Goal: Information Seeking & Learning: Learn about a topic

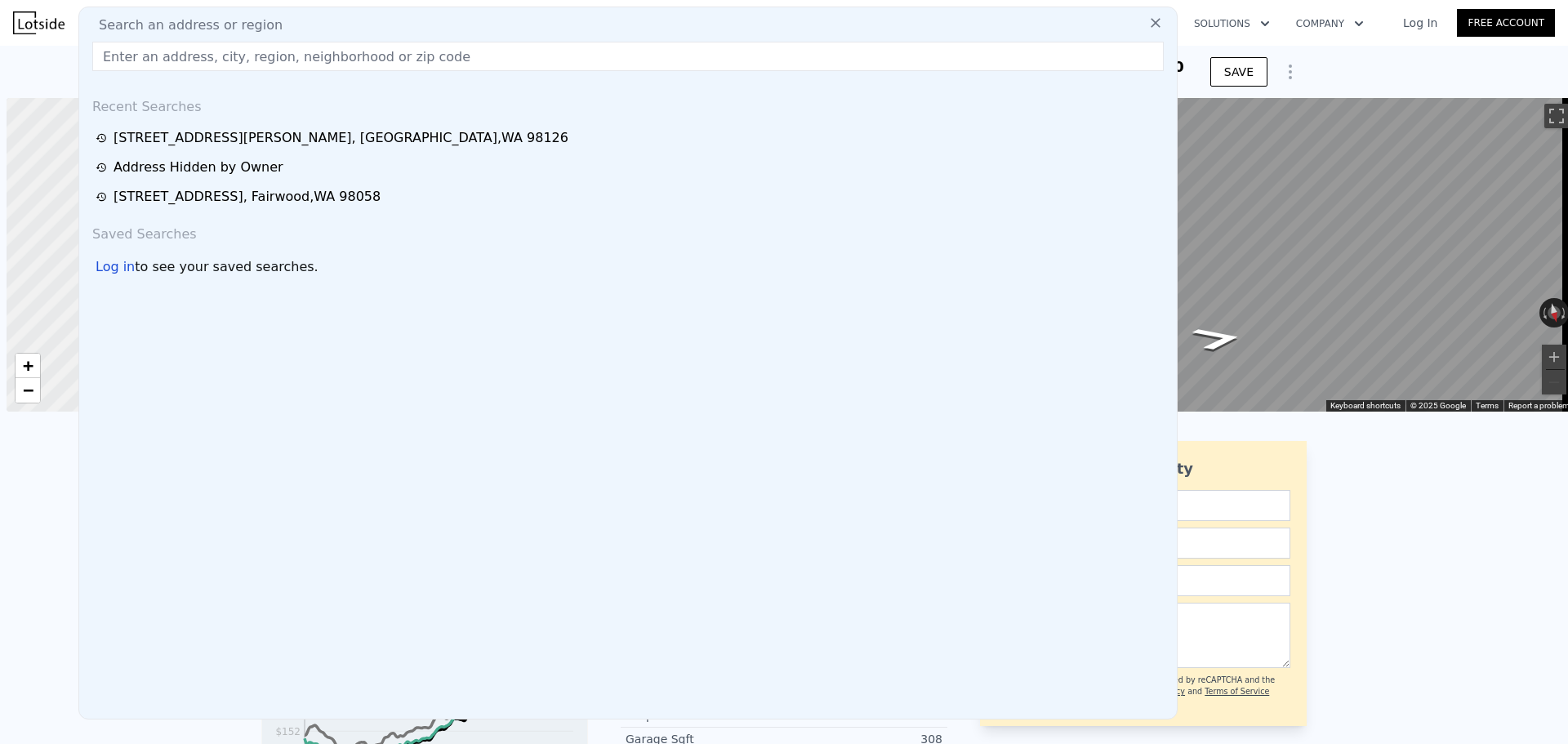
scroll to position [0, 7]
type input "[STREET_ADDRESS]"
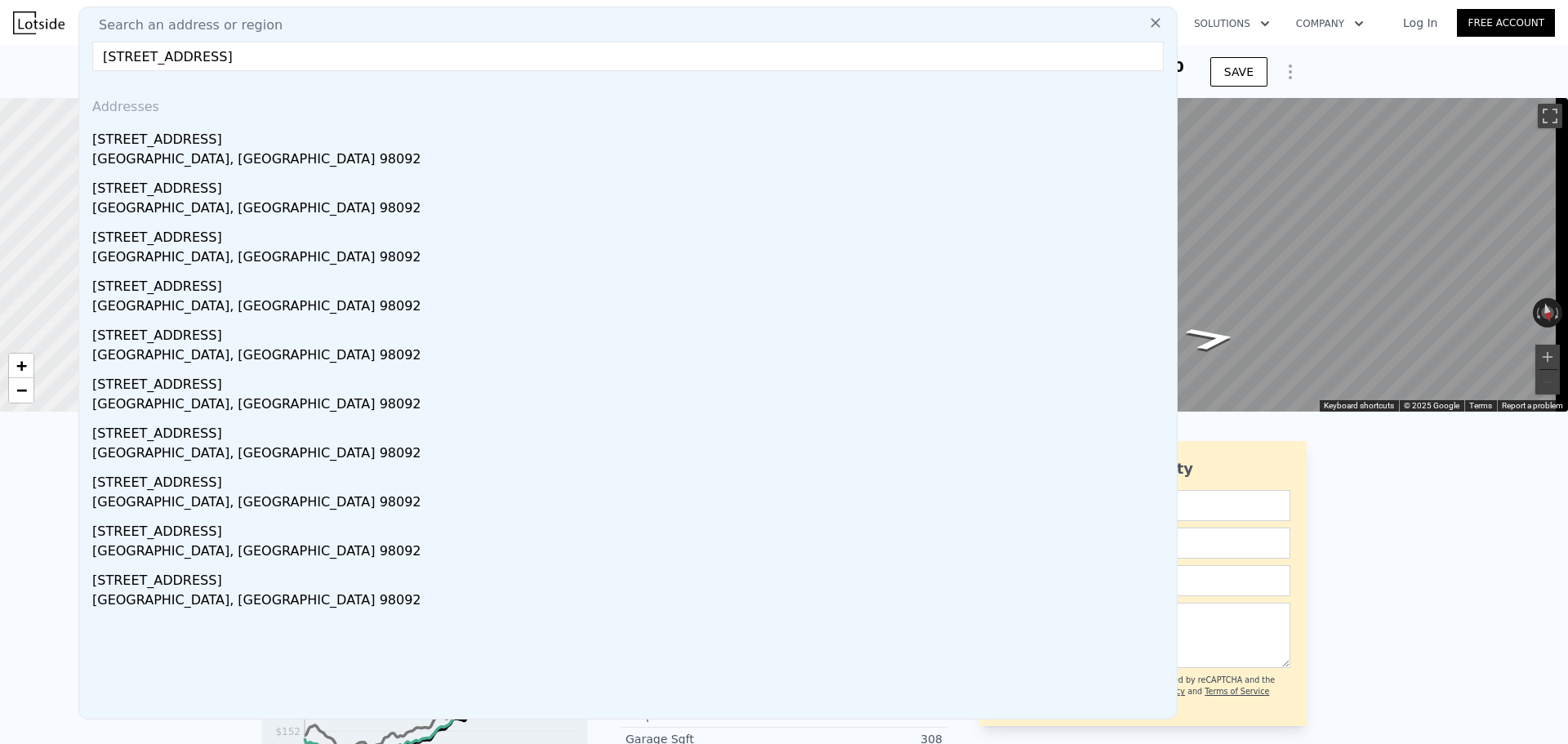
click at [211, 156] on div "[GEOGRAPHIC_DATA], [GEOGRAPHIC_DATA] 98092" at bounding box center [632, 160] width 1078 height 22
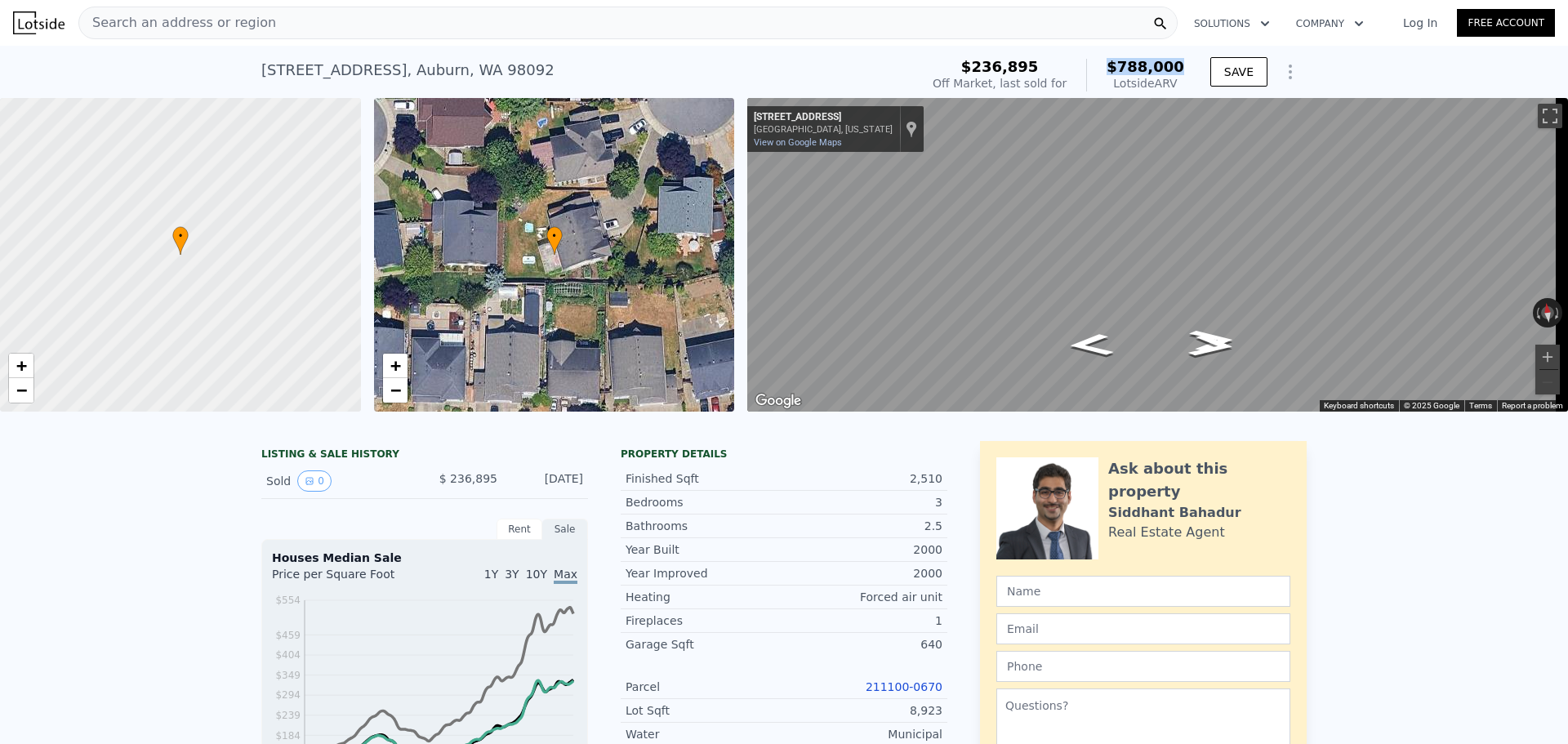
drag, startPoint x: 1115, startPoint y: 62, endPoint x: 1182, endPoint y: 62, distance: 67.0
click at [1182, 62] on div "$236,895 Off Market, last sold for $788,000 Lotside ARV" at bounding box center [1059, 75] width 265 height 46
copy span "$788,000"
click at [310, 23] on div "Search an address or region" at bounding box center [627, 22] width 1099 height 32
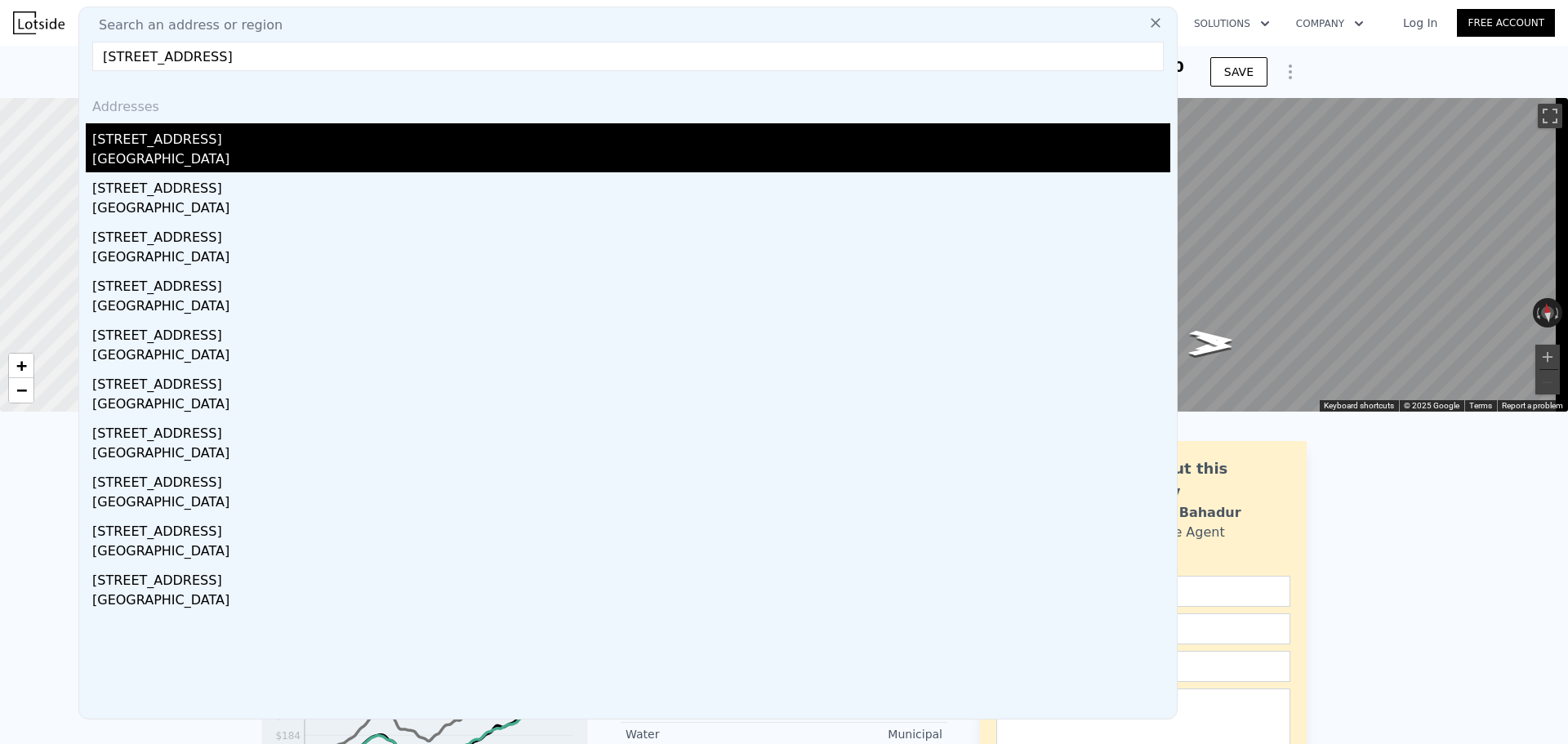
type input "[STREET_ADDRESS]"
click at [212, 155] on div "[GEOGRAPHIC_DATA]" at bounding box center [632, 160] width 1078 height 22
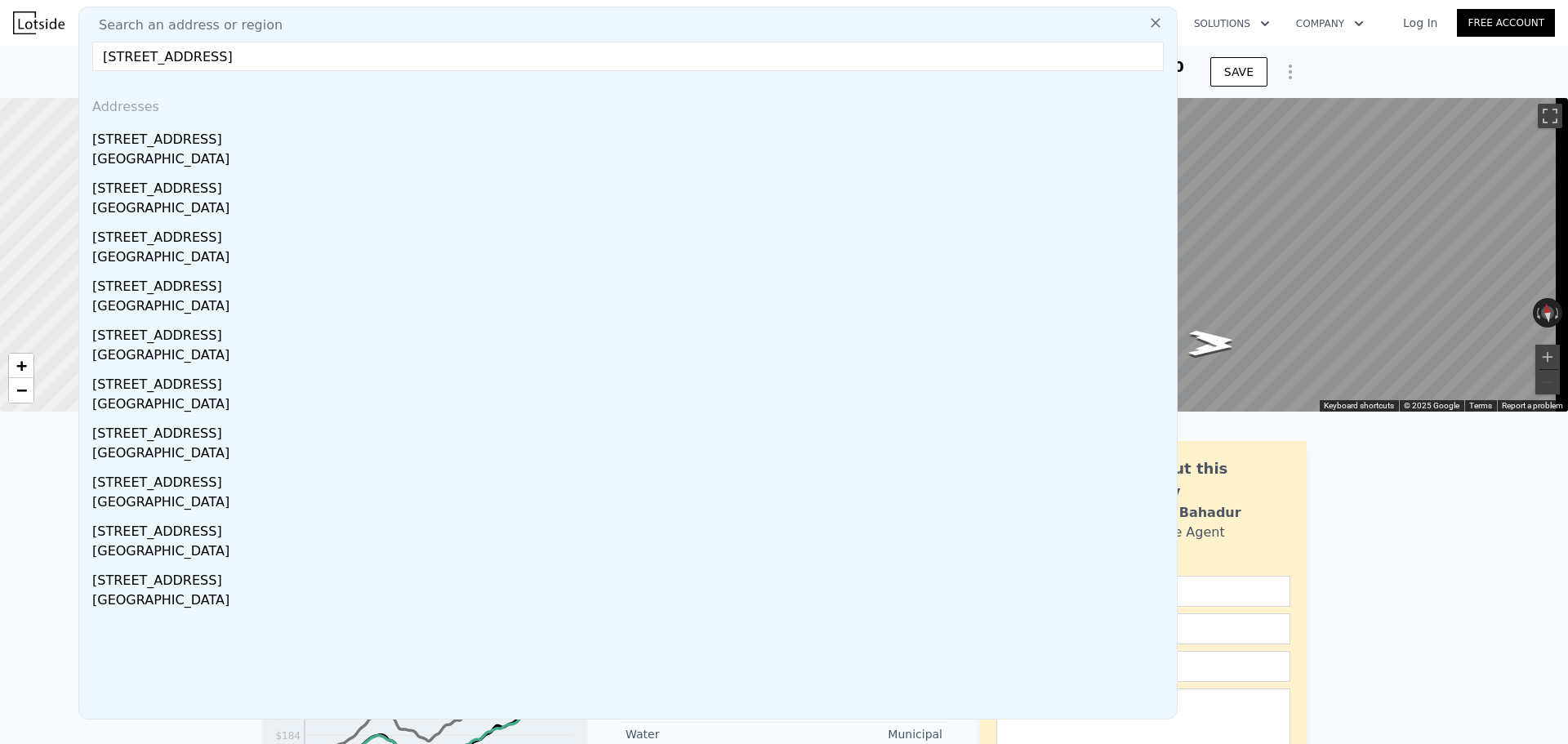
drag, startPoint x: 212, startPoint y: 155, endPoint x: 499, endPoint y: -2, distance: 327.1
click at [499, 0] on html "Search an address or region Search an address or region [STREET_ADDRESS] Addres…" at bounding box center [784, 372] width 1568 height 744
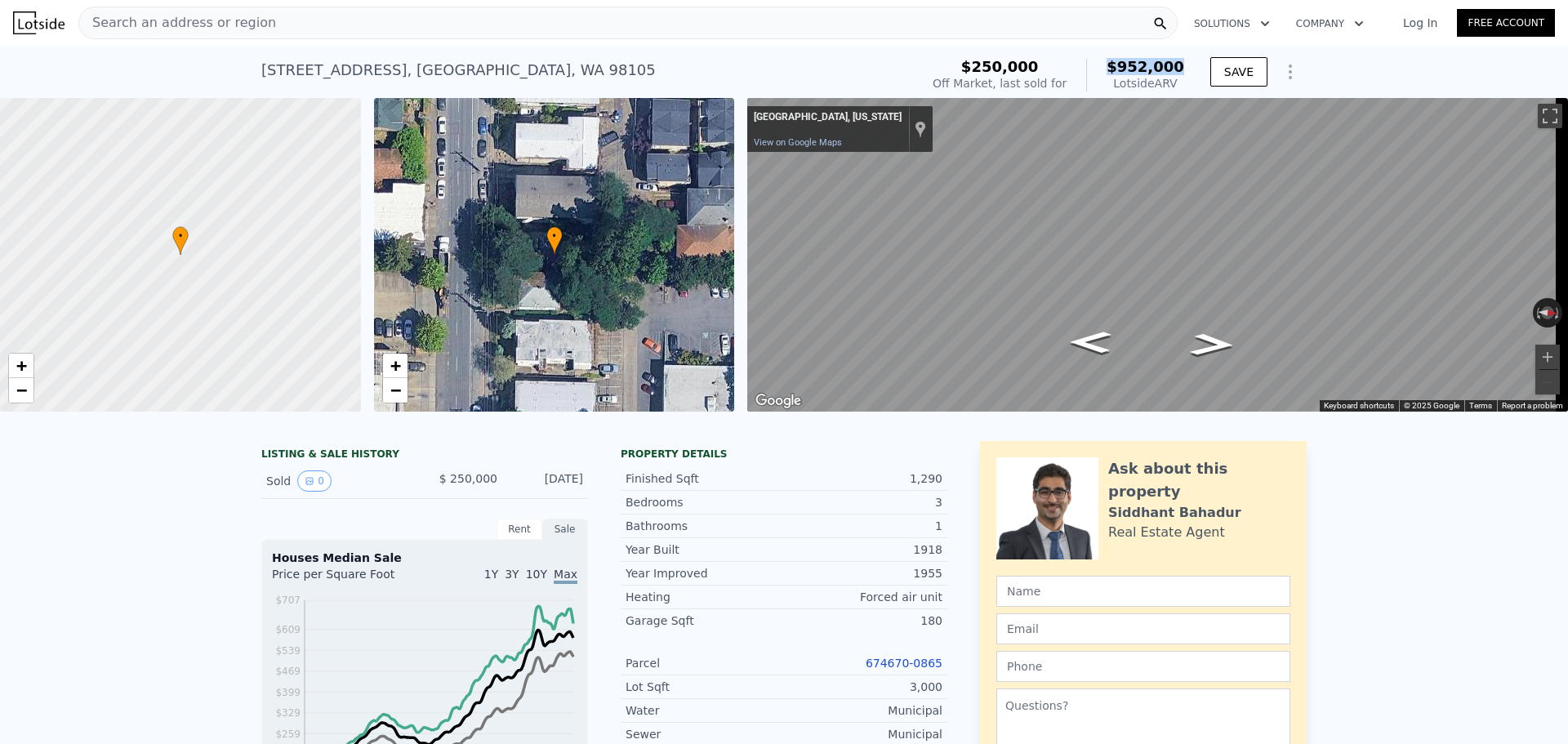
drag, startPoint x: 1116, startPoint y: 67, endPoint x: 1181, endPoint y: 62, distance: 65.2
click at [1181, 62] on div "$952,000 Lotside ARV" at bounding box center [1136, 75] width 98 height 32
copy span "$952,000"
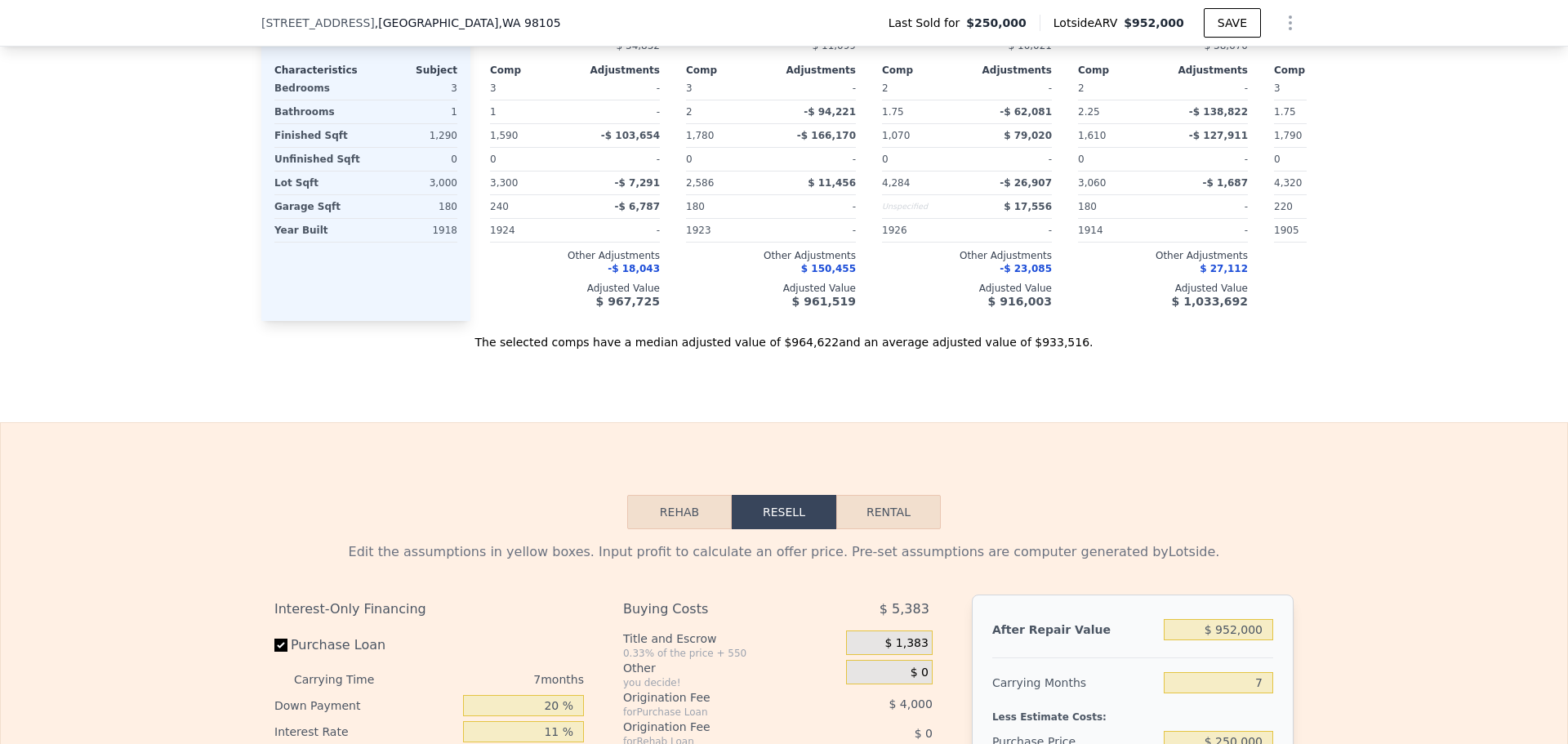
scroll to position [1955, 0]
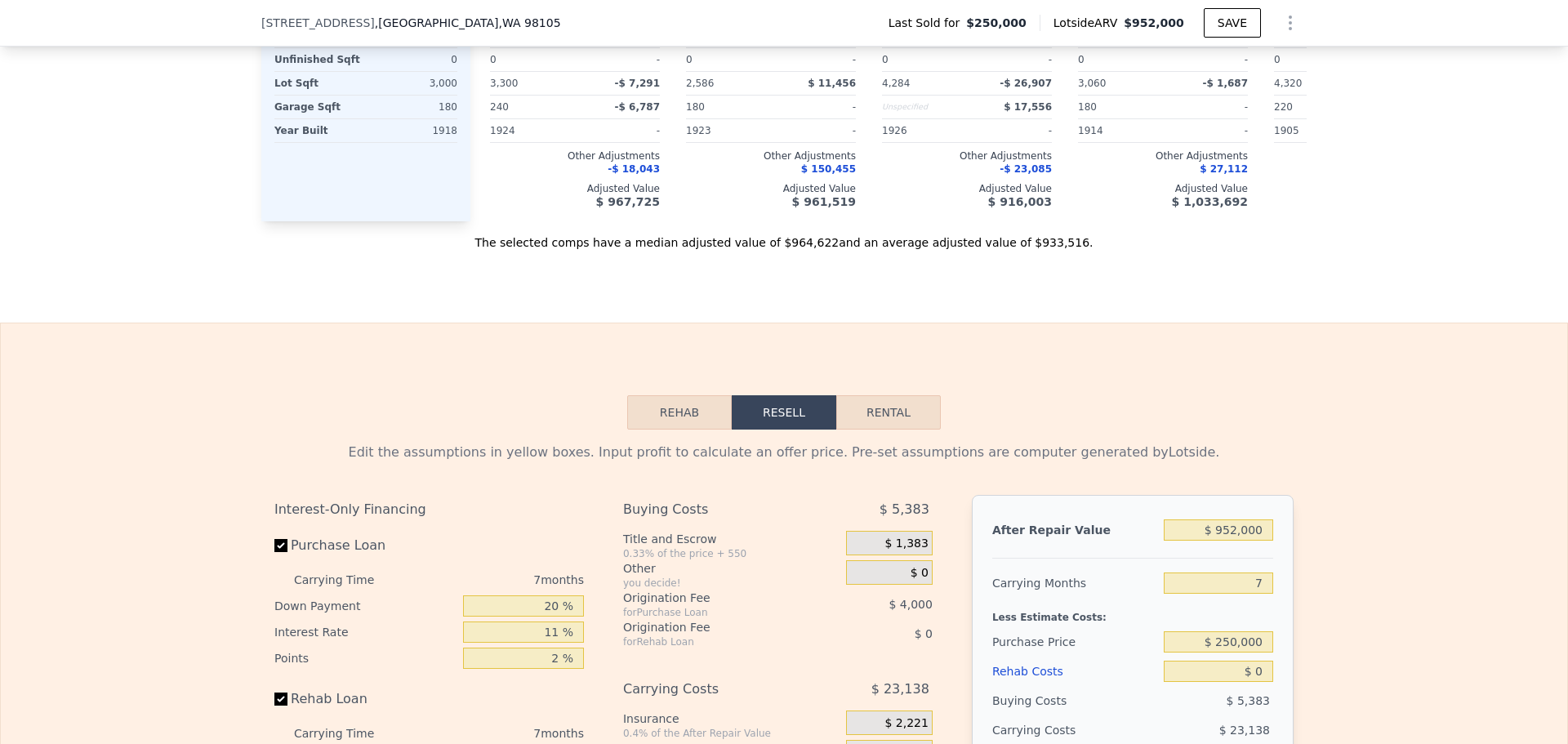
click at [682, 426] on button "Rehab" at bounding box center [679, 412] width 104 height 34
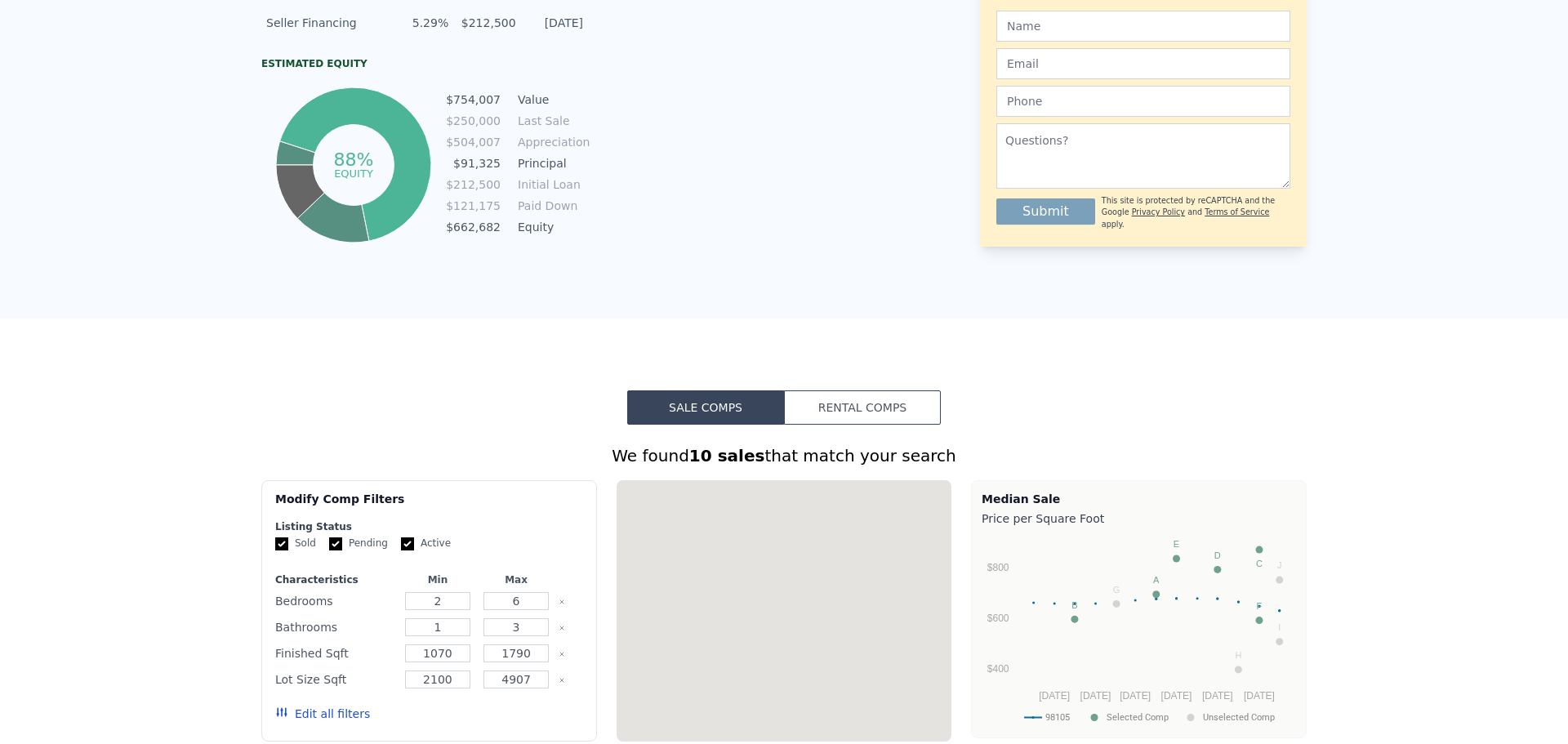
scroll to position [0, 0]
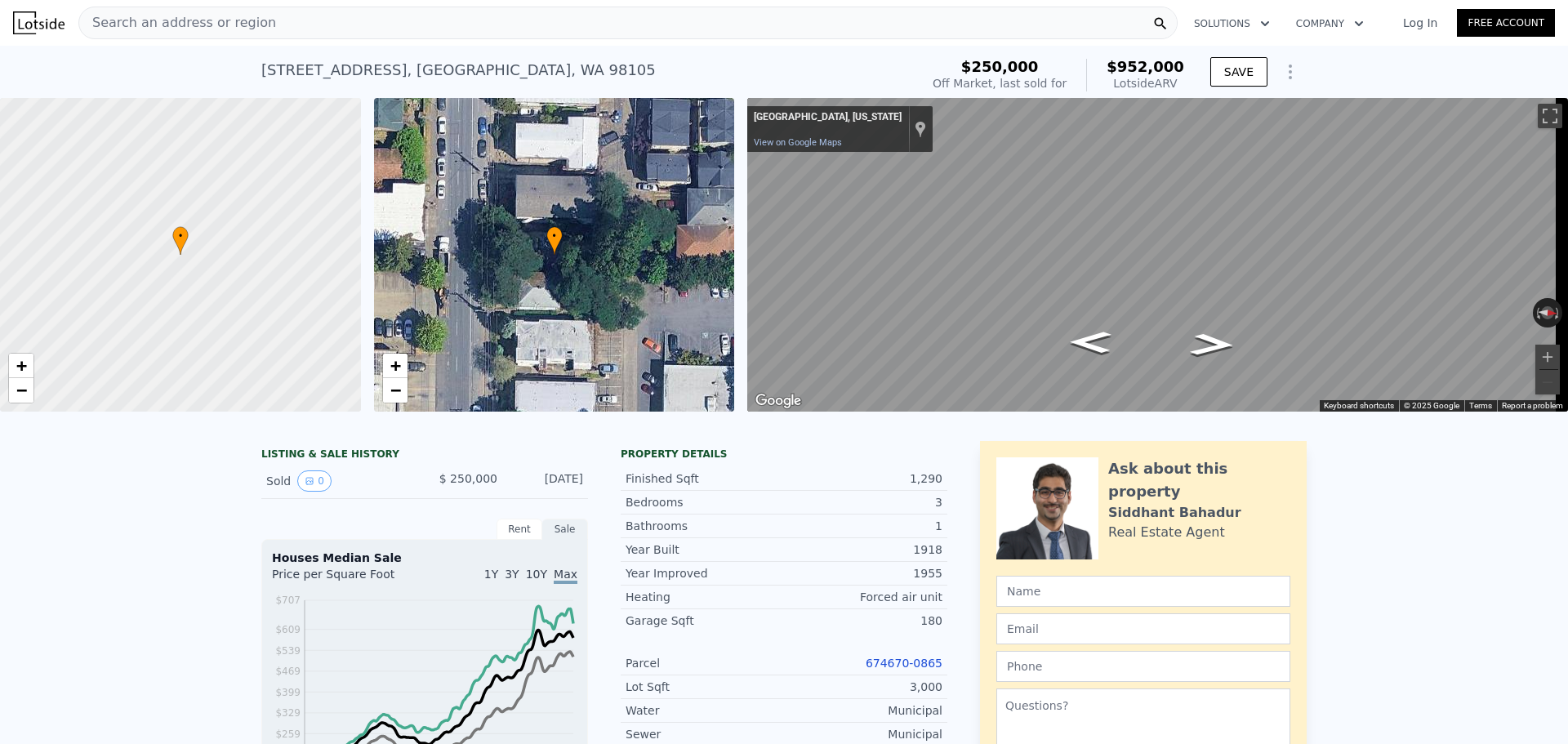
click at [342, 18] on div "Search an address or region" at bounding box center [627, 22] width 1099 height 32
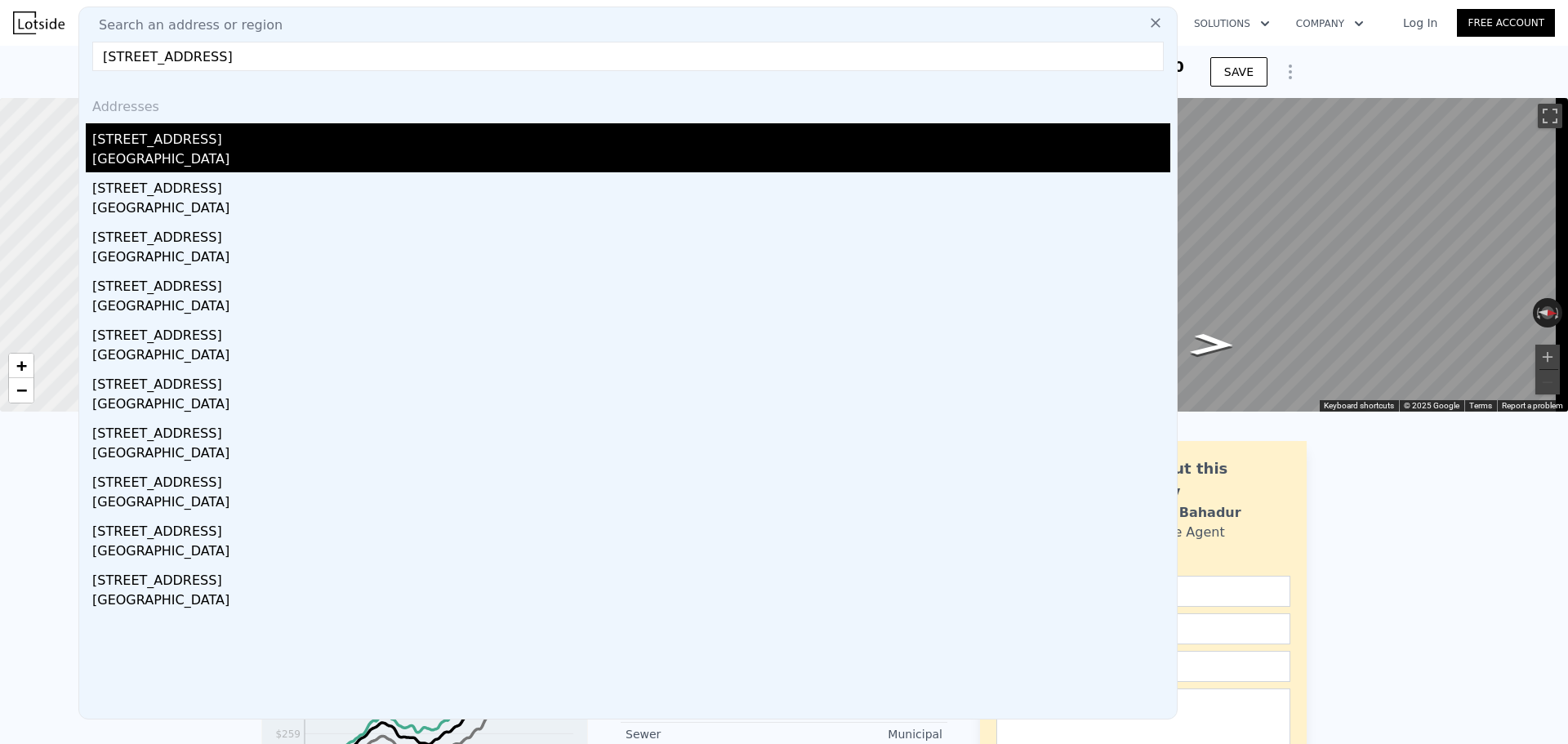
type input "[STREET_ADDRESS]"
click at [215, 144] on div "[STREET_ADDRESS]" at bounding box center [632, 136] width 1078 height 26
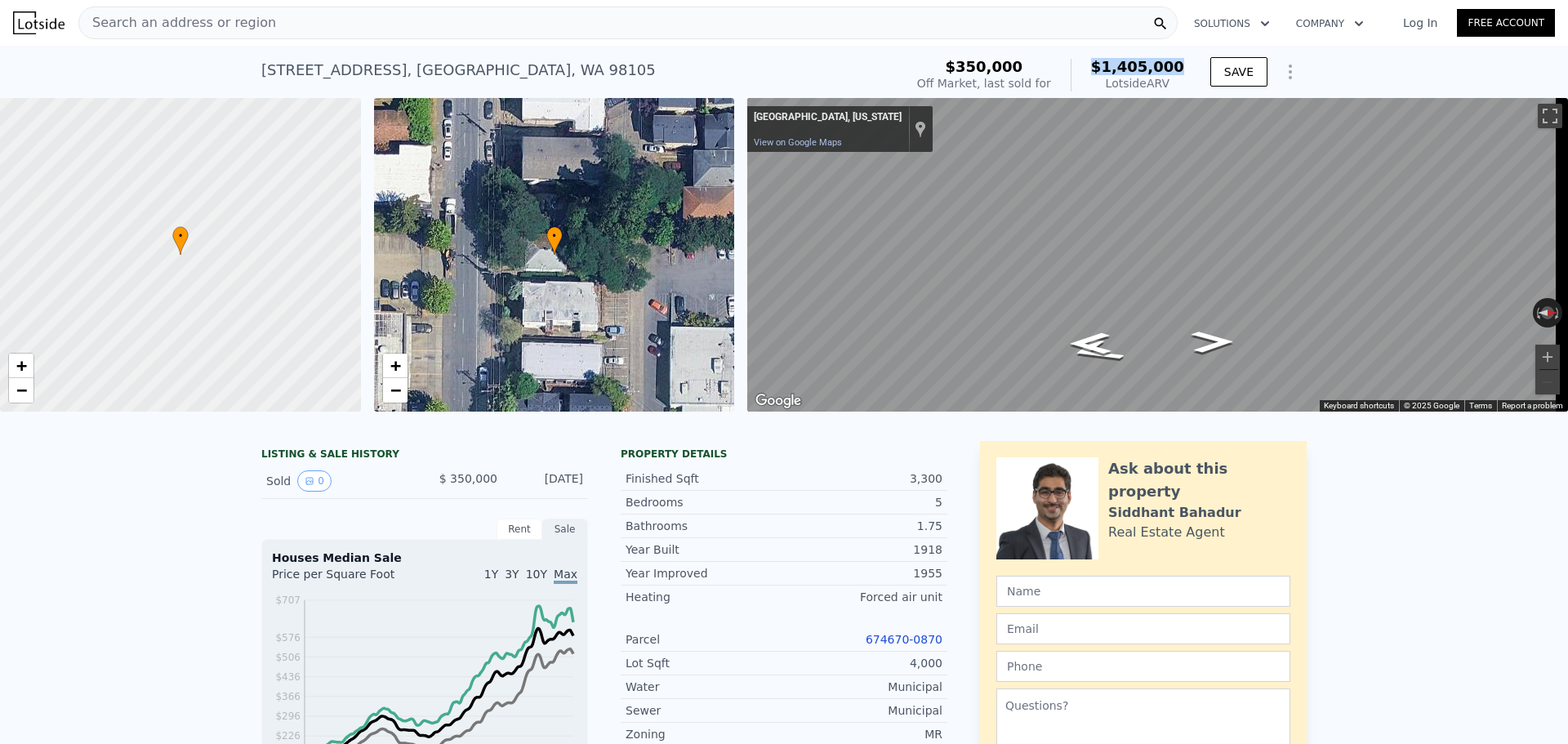
drag, startPoint x: 1105, startPoint y: 63, endPoint x: 1183, endPoint y: 64, distance: 78.0
click at [1183, 65] on div "$350,000 Off Market, last sold for $1,405,000 Lotside ARV" at bounding box center [1051, 75] width 280 height 46
copy span "$1,405,000"
click at [383, 22] on div "Search an address or region" at bounding box center [627, 22] width 1099 height 32
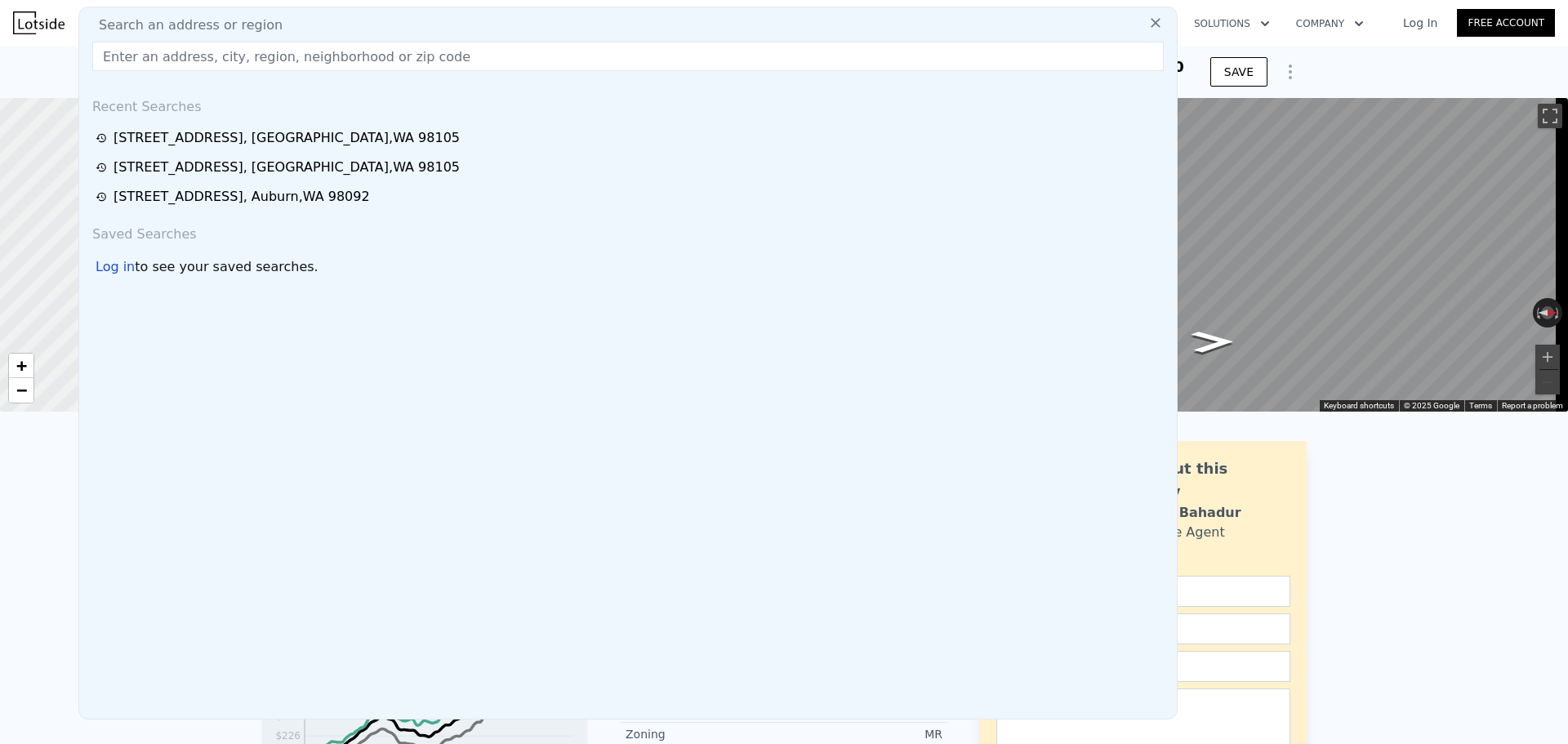
type input "[STREET_ADDRESS]"
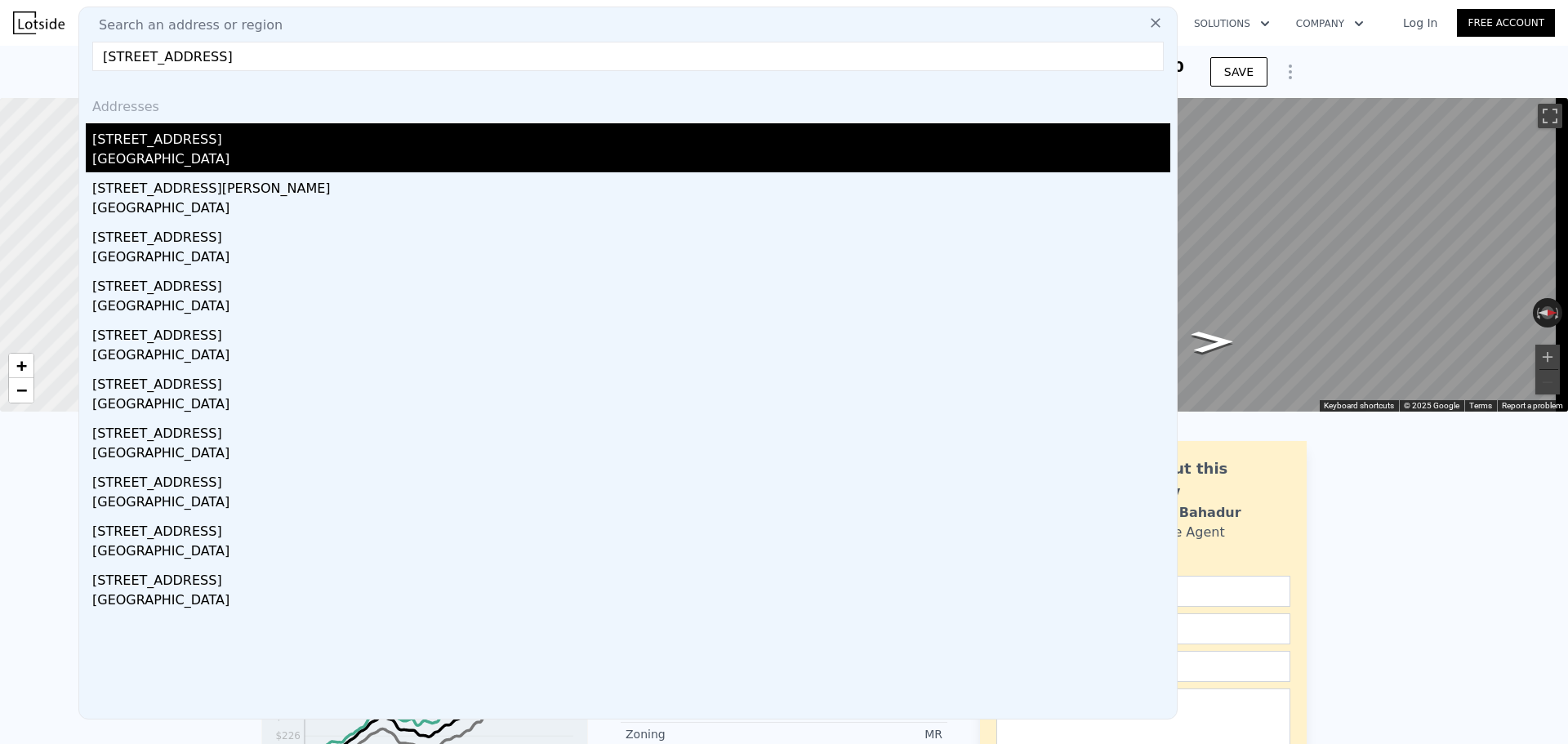
click at [187, 145] on div "[STREET_ADDRESS]" at bounding box center [632, 136] width 1078 height 26
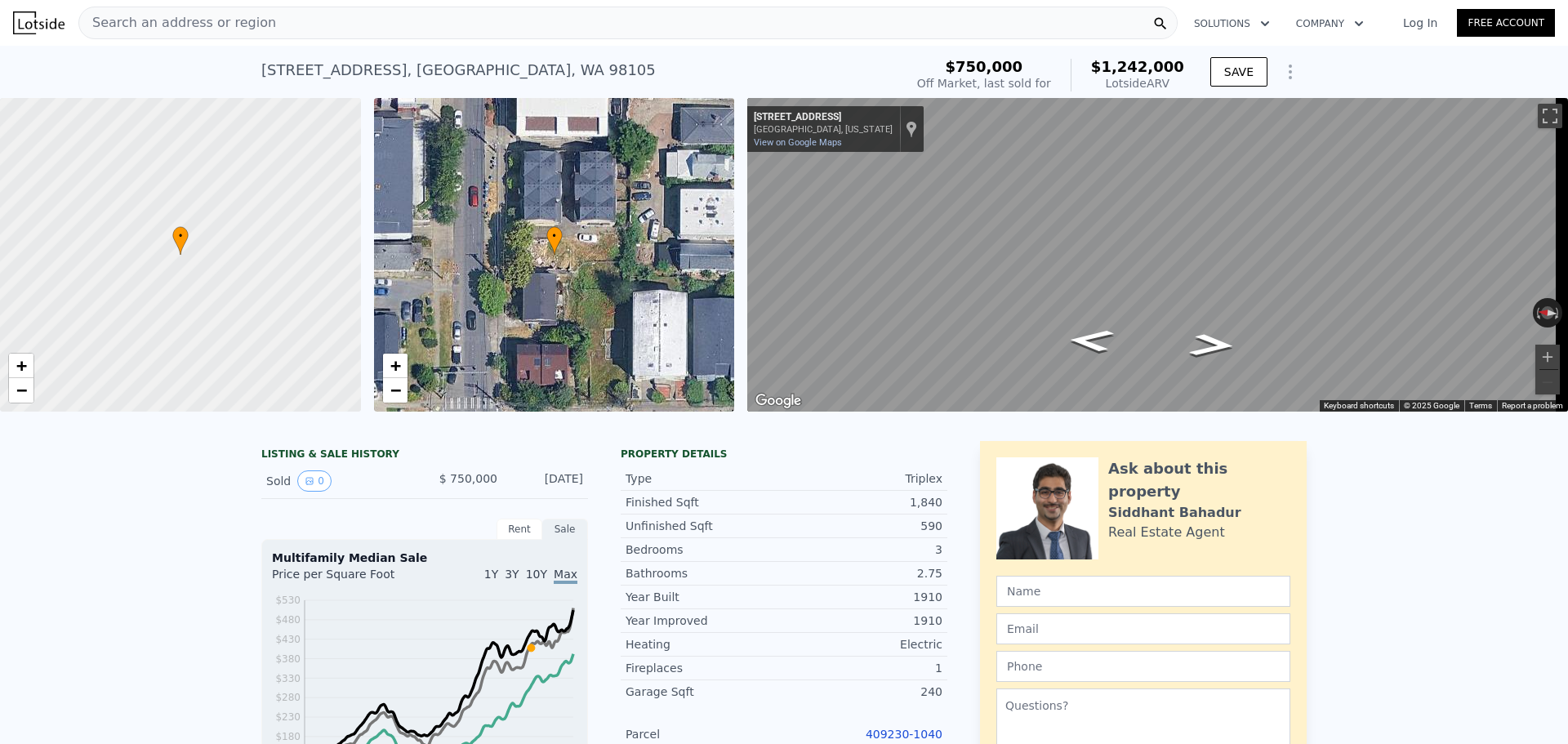
click at [397, 36] on div "Search an address or region" at bounding box center [627, 22] width 1099 height 32
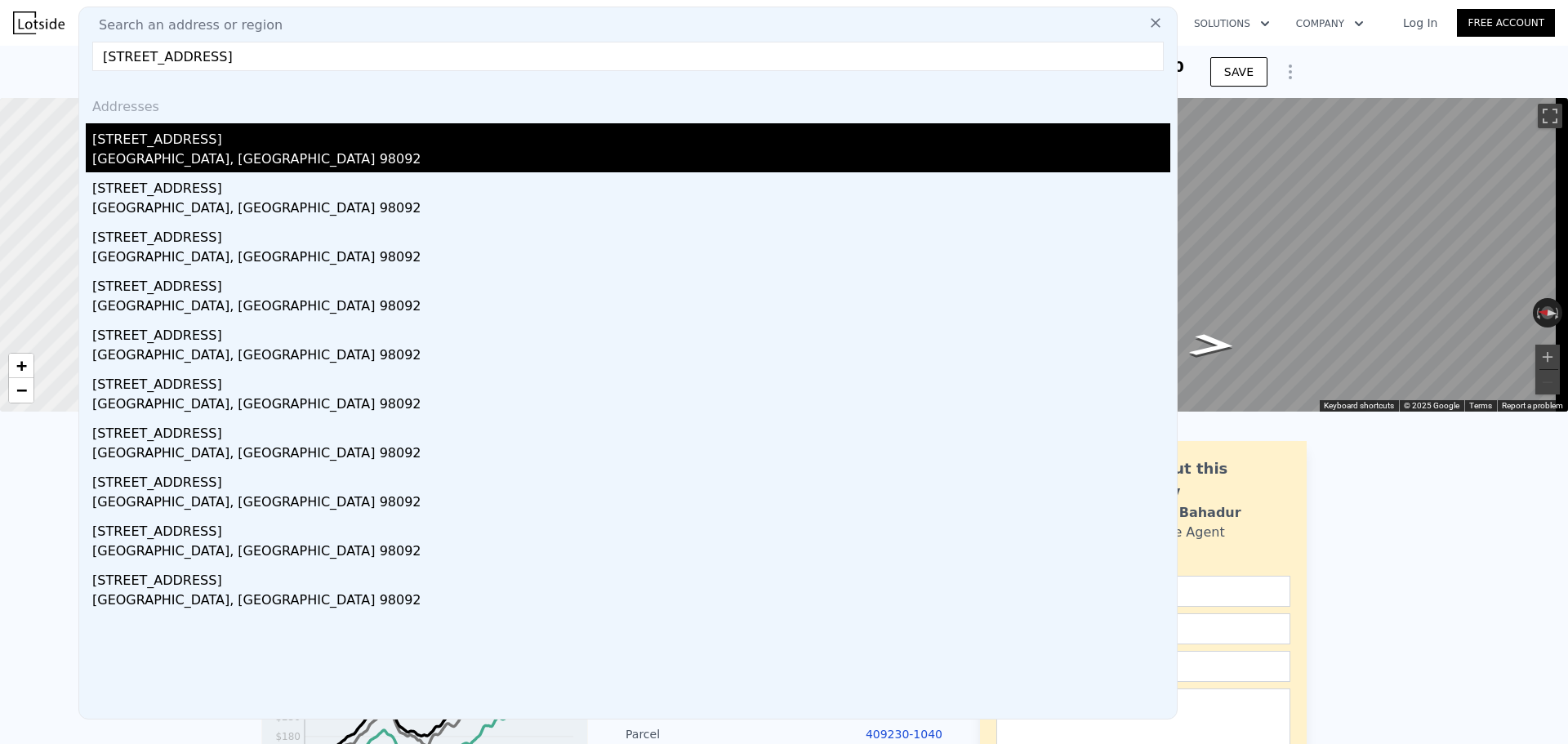
type input "[STREET_ADDRESS]"
click at [228, 146] on div "[STREET_ADDRESS]" at bounding box center [632, 136] width 1078 height 26
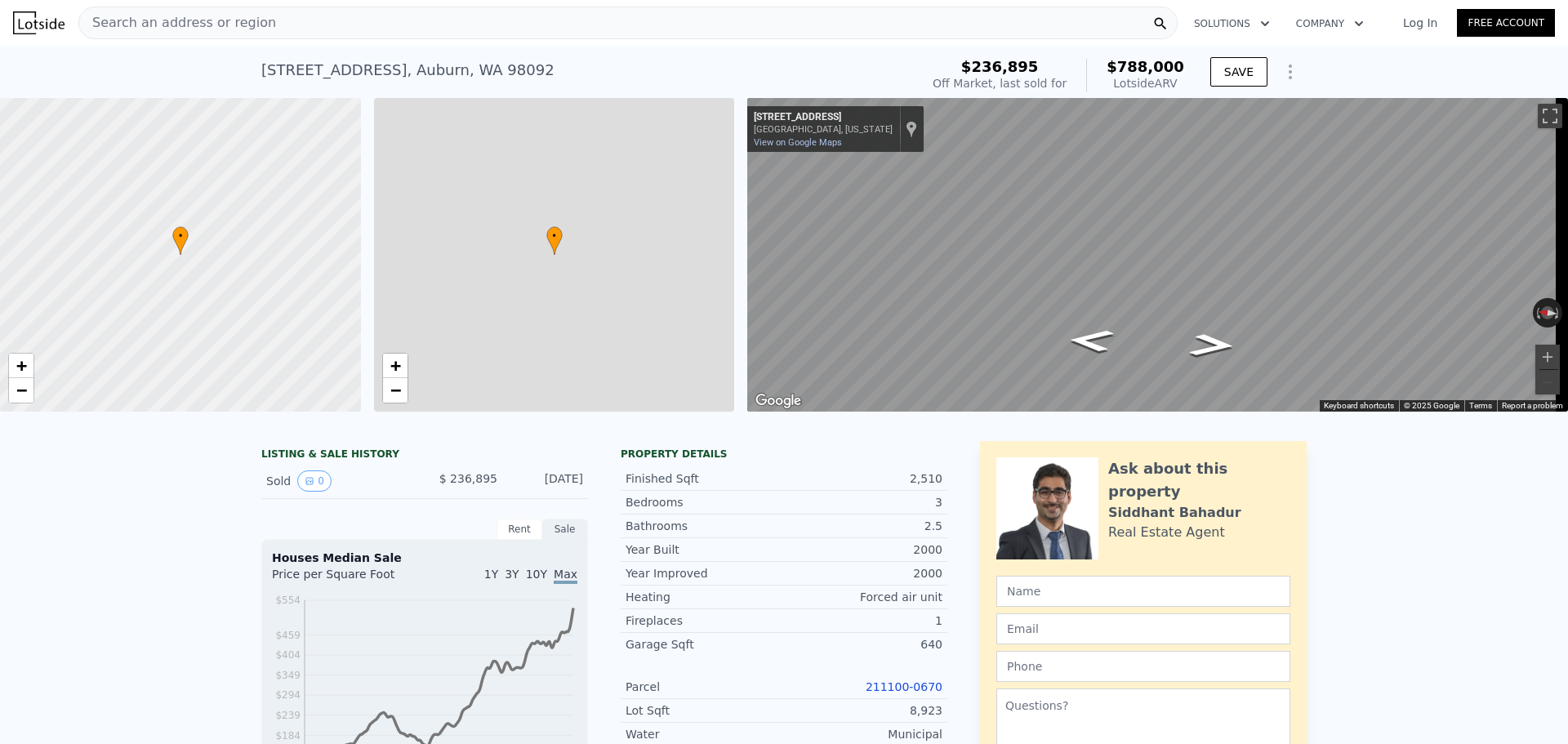
type input "5"
type input "1.75"
type input "3"
type input "1850"
type input "2700"
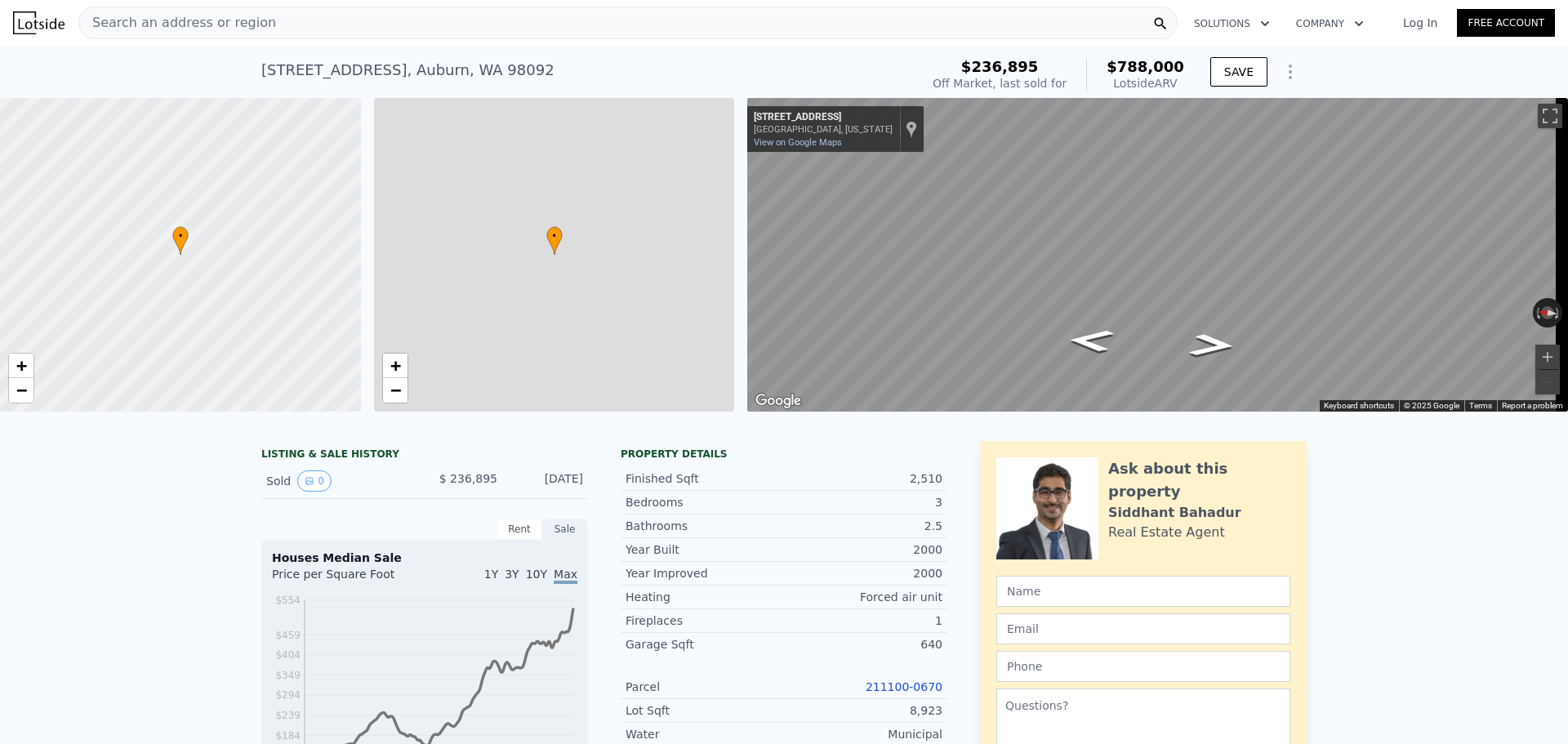
type input "4987"
type input "8268"
type input "$ 788,000"
type input "5"
type input "$ 475,412"
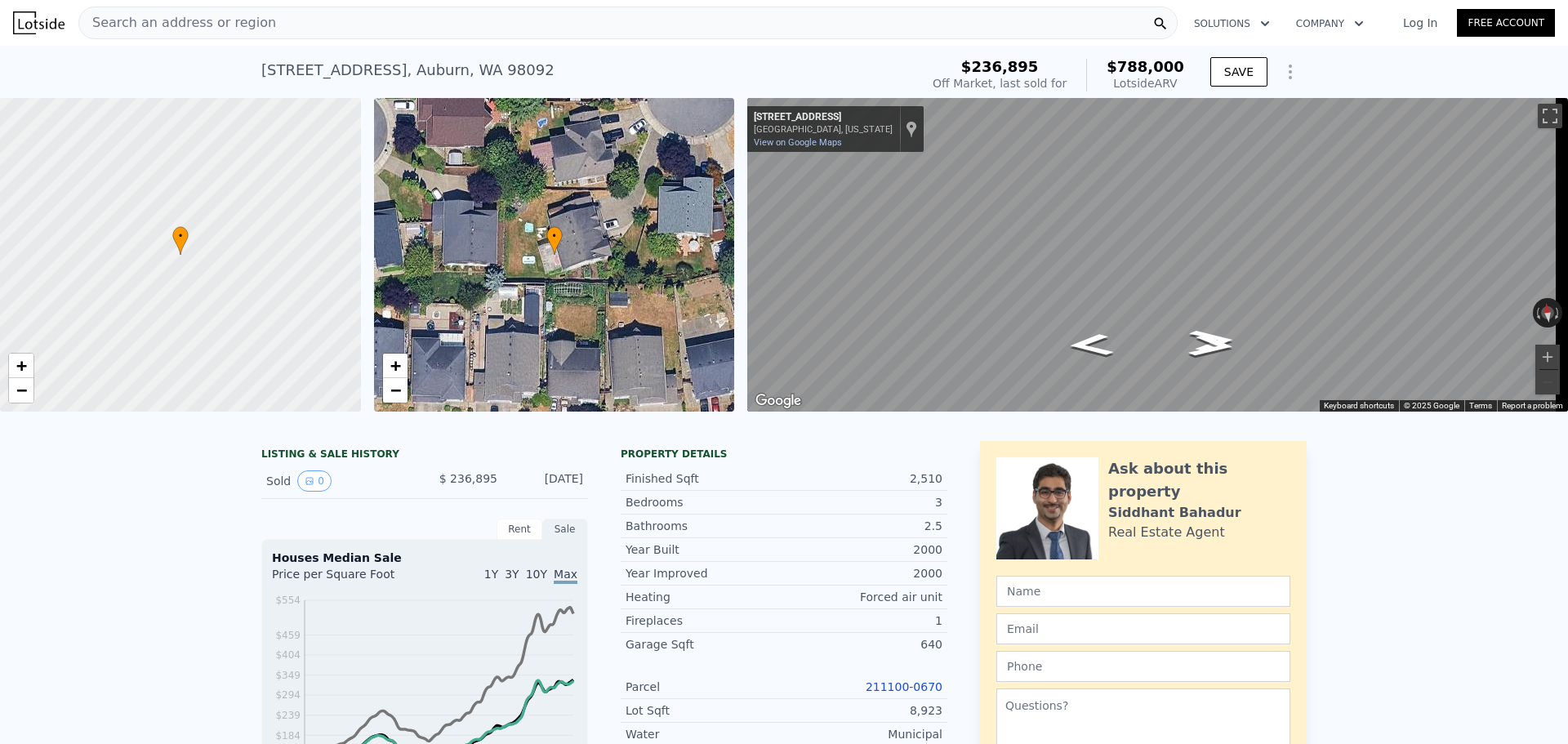
click at [454, 26] on div "Search an address or region" at bounding box center [627, 22] width 1099 height 32
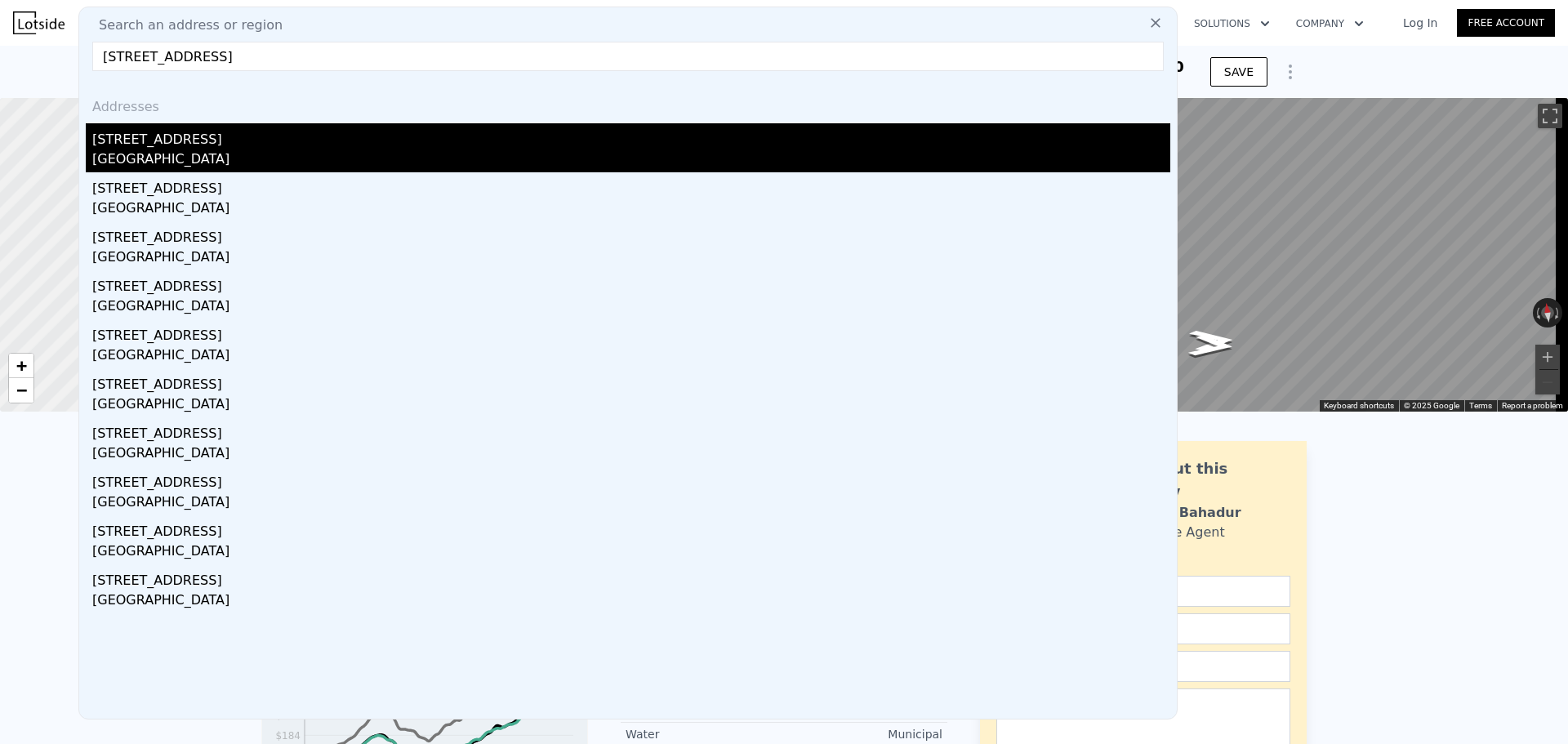
type input "[STREET_ADDRESS]"
click at [247, 149] on div "[GEOGRAPHIC_DATA]" at bounding box center [632, 160] width 1078 height 22
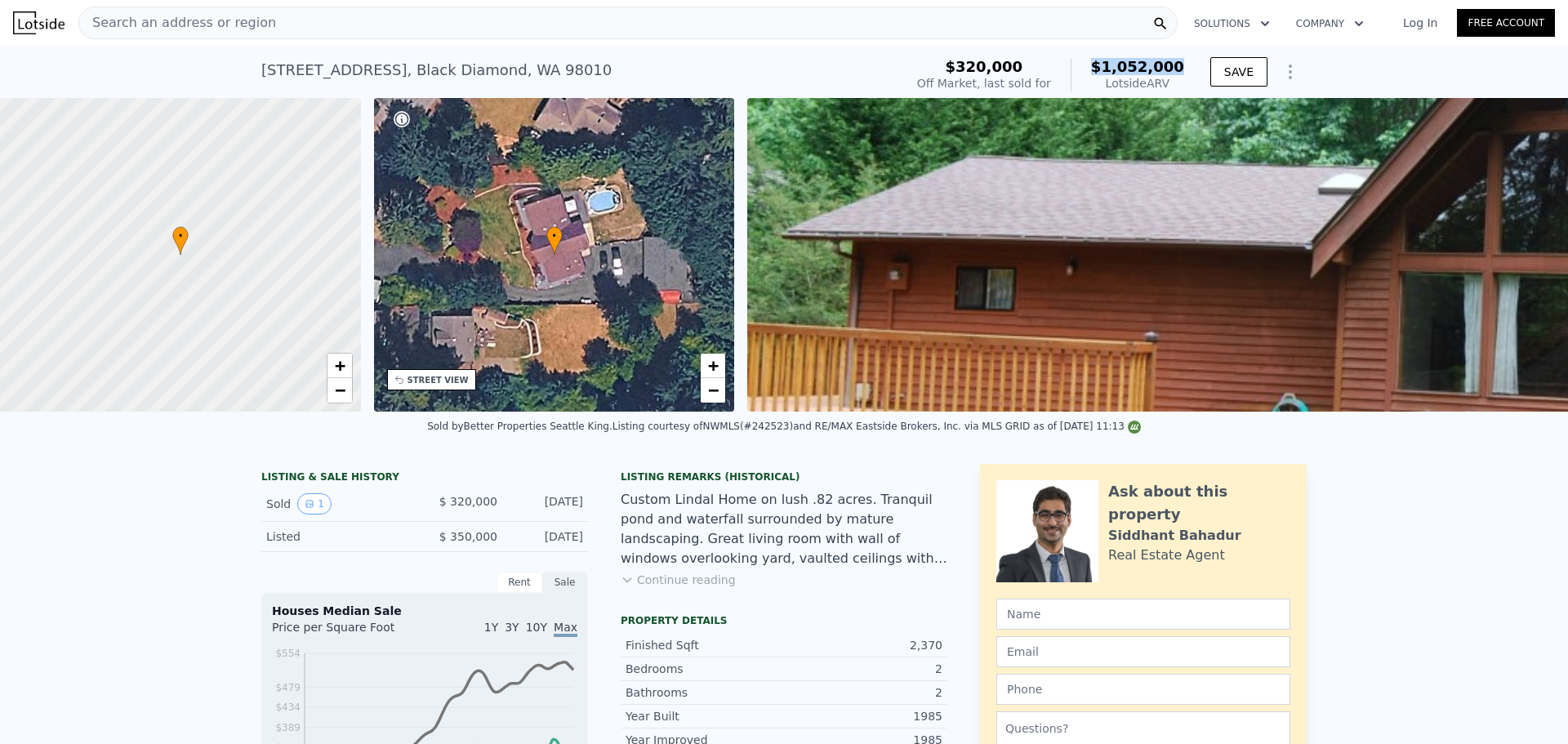
drag, startPoint x: 1103, startPoint y: 63, endPoint x: 1179, endPoint y: 65, distance: 76.0
click at [1179, 65] on div "$1,052,000 Lotside ARV" at bounding box center [1127, 75] width 113 height 32
copy span "$1,052,000"
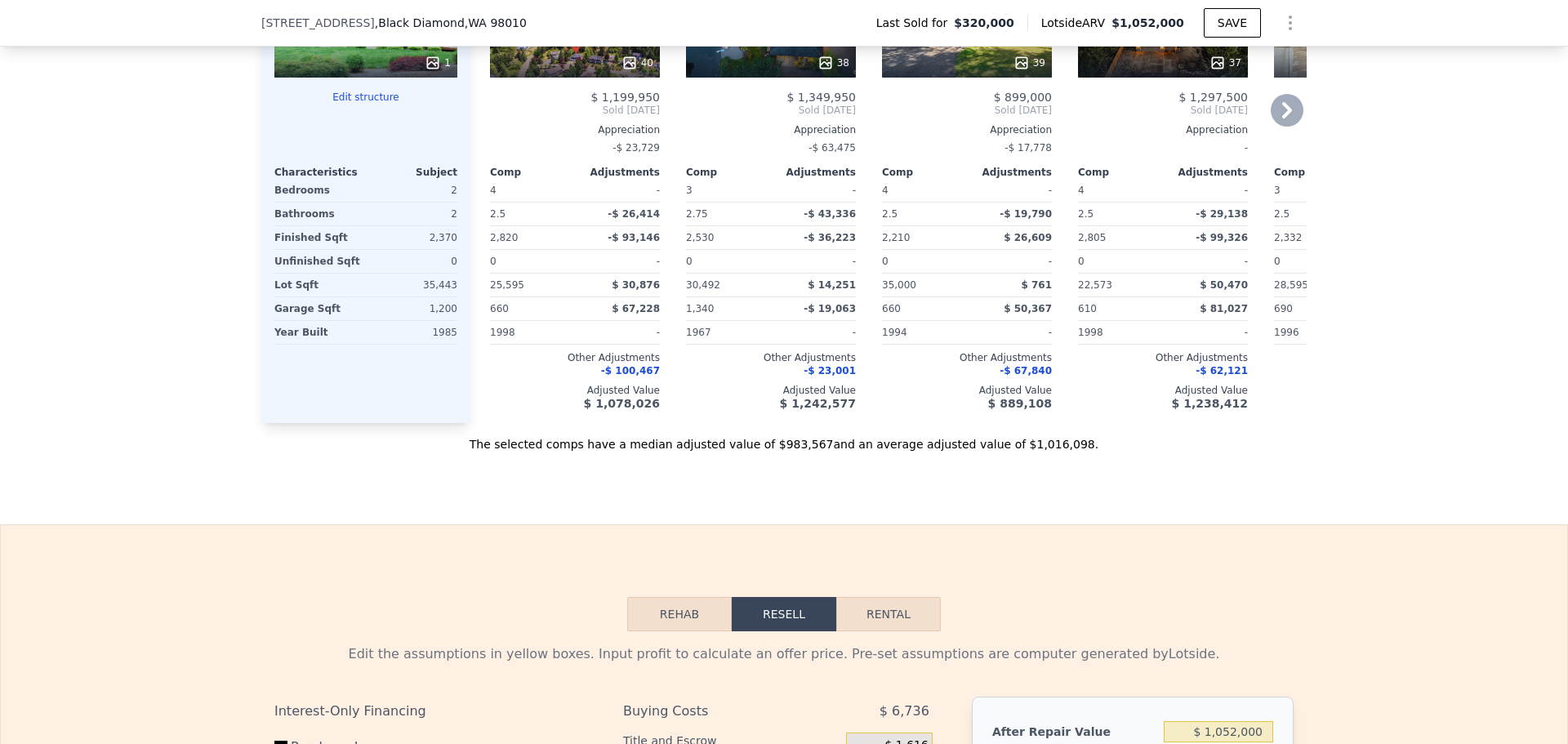
scroll to position [2063, 0]
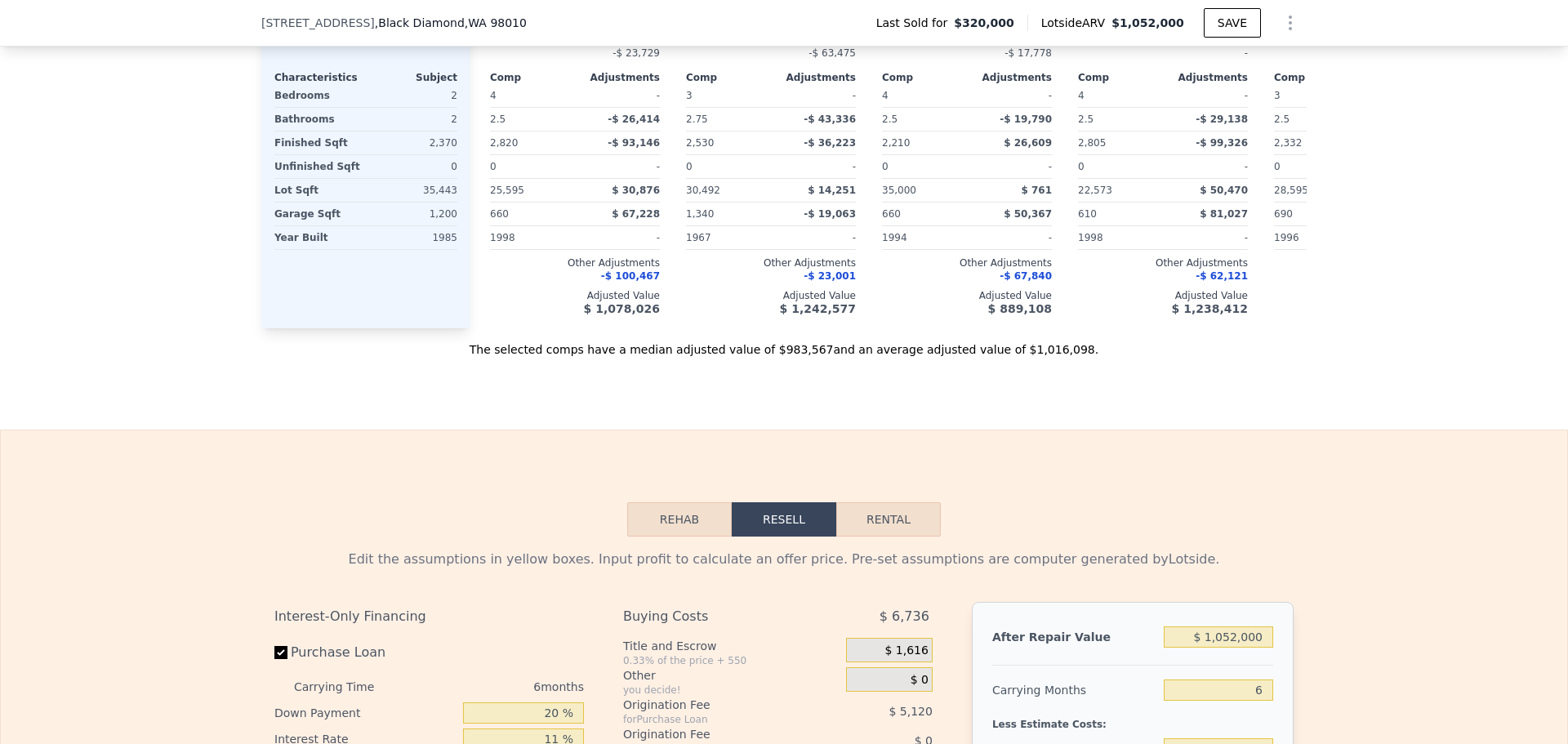
click at [672, 537] on button "Rehab" at bounding box center [679, 519] width 104 height 34
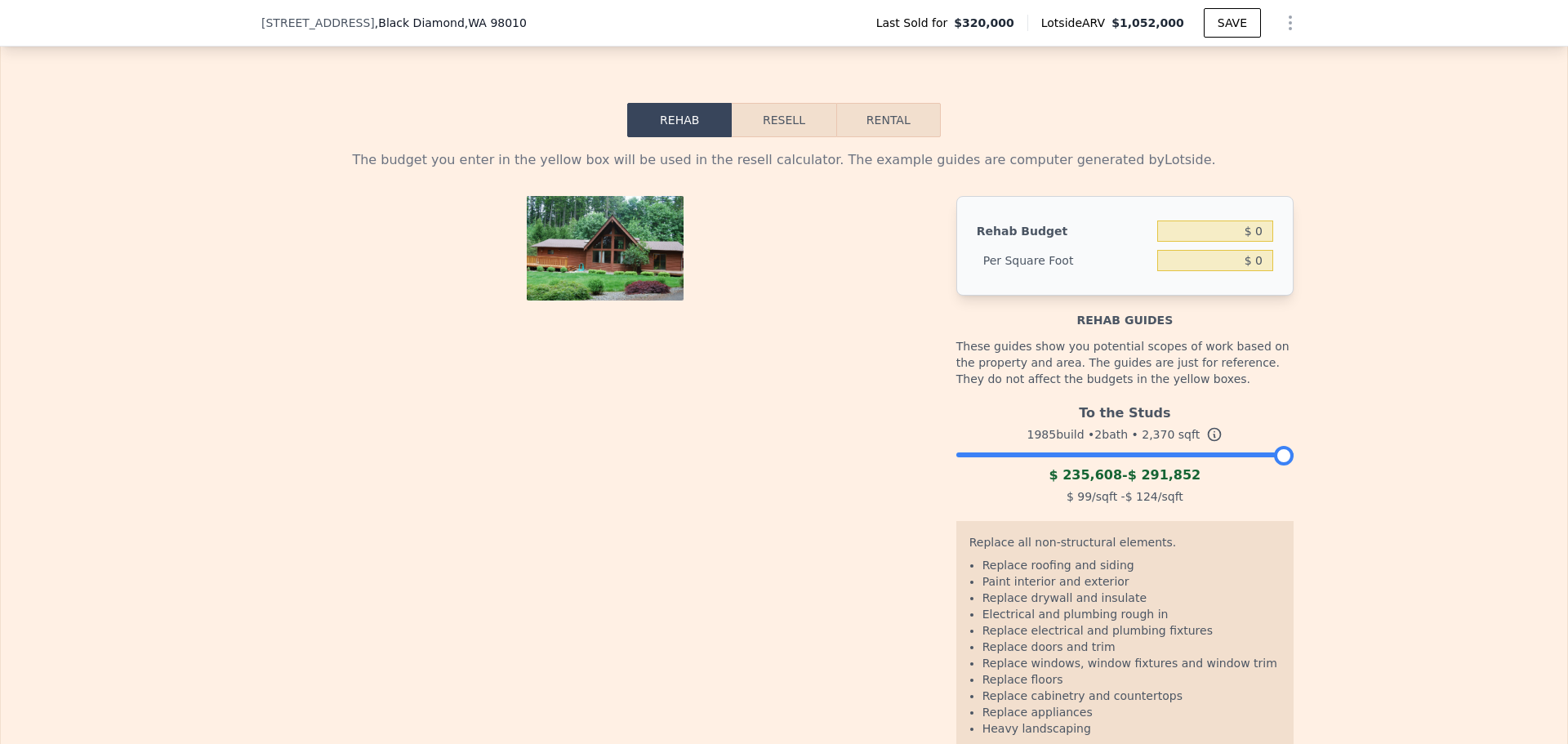
scroll to position [2499, 0]
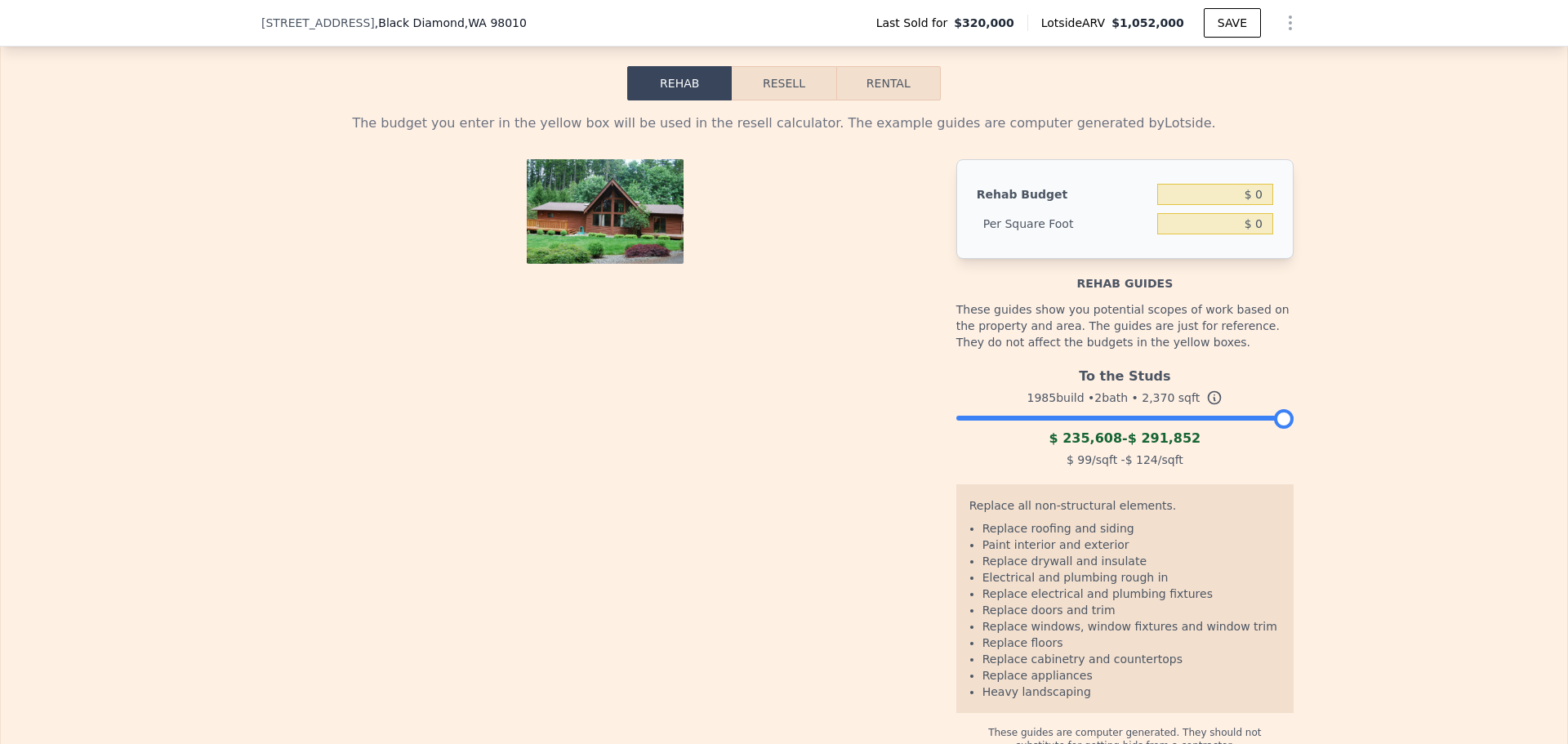
click at [1211, 419] on div at bounding box center [1125, 414] width 337 height 10
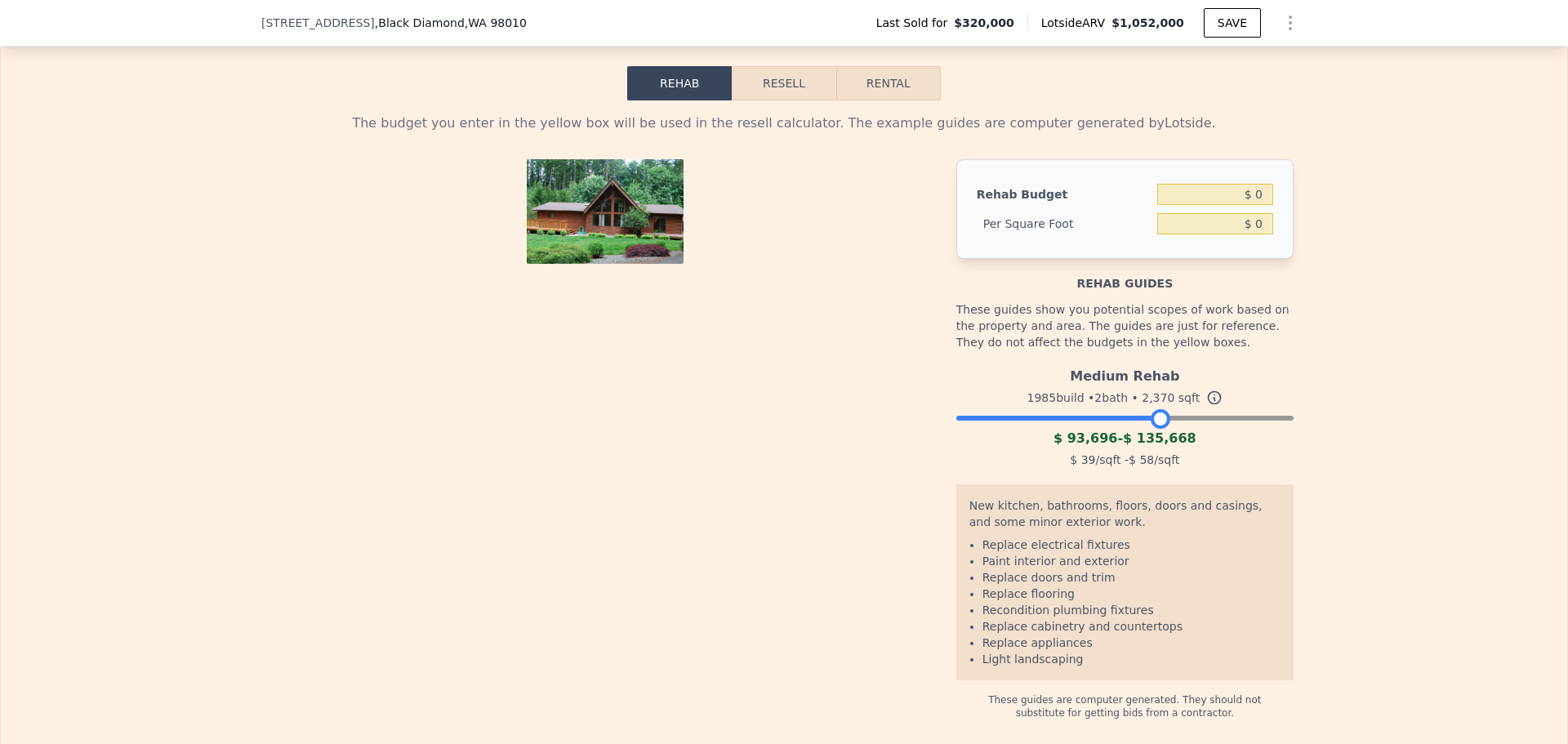
click at [1155, 419] on div at bounding box center [1125, 414] width 337 height 10
click at [1215, 419] on div at bounding box center [1125, 414] width 337 height 10
